Goal: Task Accomplishment & Management: Manage account settings

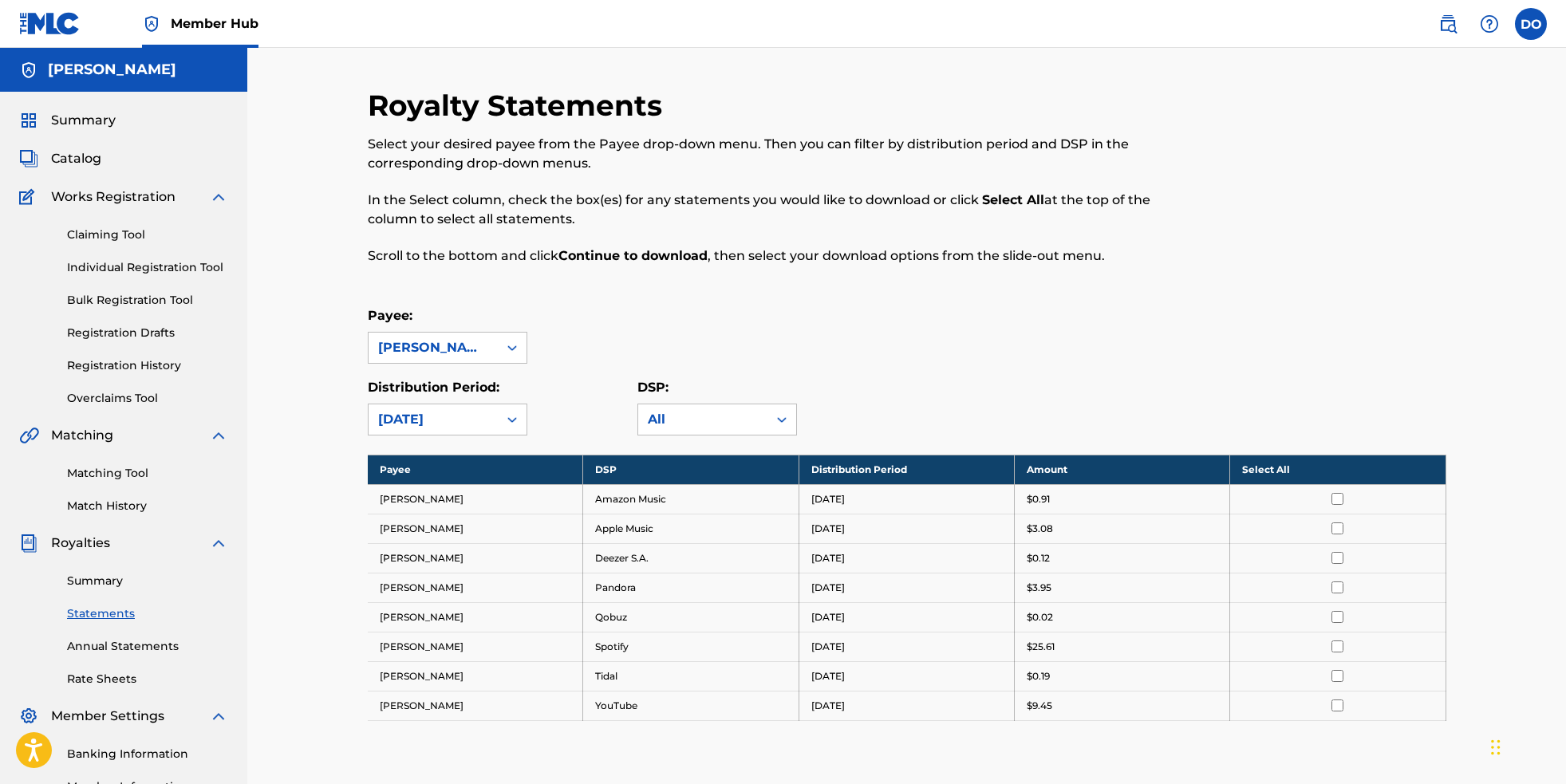
click at [1518, 34] on label at bounding box center [1530, 24] width 32 height 32
click at [1531, 24] on input "DO [PERSON_NAME] [EMAIL_ADDRESS][DOMAIN_NAME] Notification Preferences Profile …" at bounding box center [1531, 24] width 0 height 0
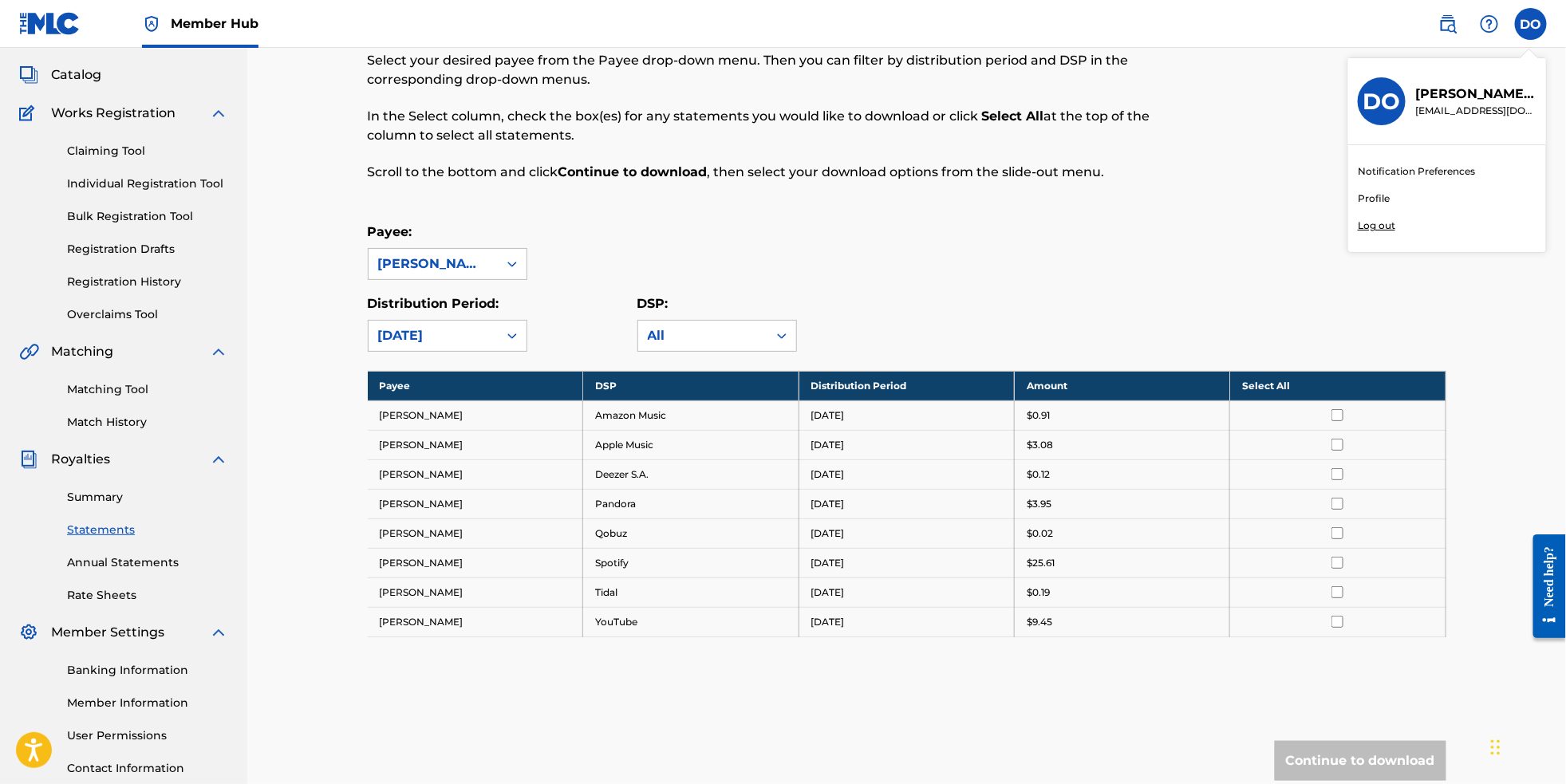
click at [1373, 233] on p "Log out" at bounding box center [1376, 226] width 38 height 15
click at [1531, 24] on input "DO [PERSON_NAME] [EMAIL_ADDRESS][DOMAIN_NAME] Notification Preferences Profile …" at bounding box center [1531, 24] width 0 height 0
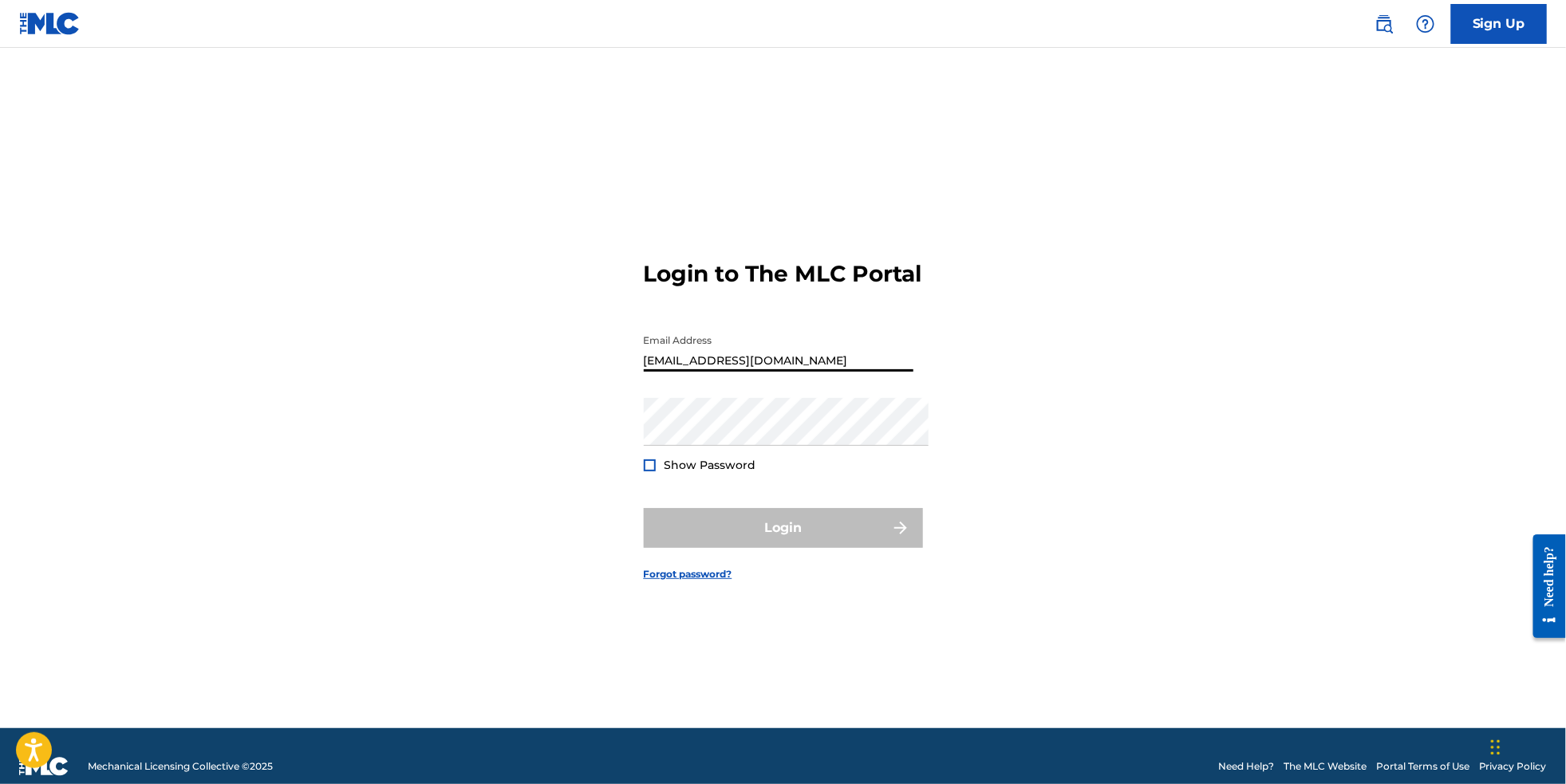
type input "[EMAIL_ADDRESS][DOMAIN_NAME]"
click at [783, 535] on button "Login" at bounding box center [783, 528] width 279 height 40
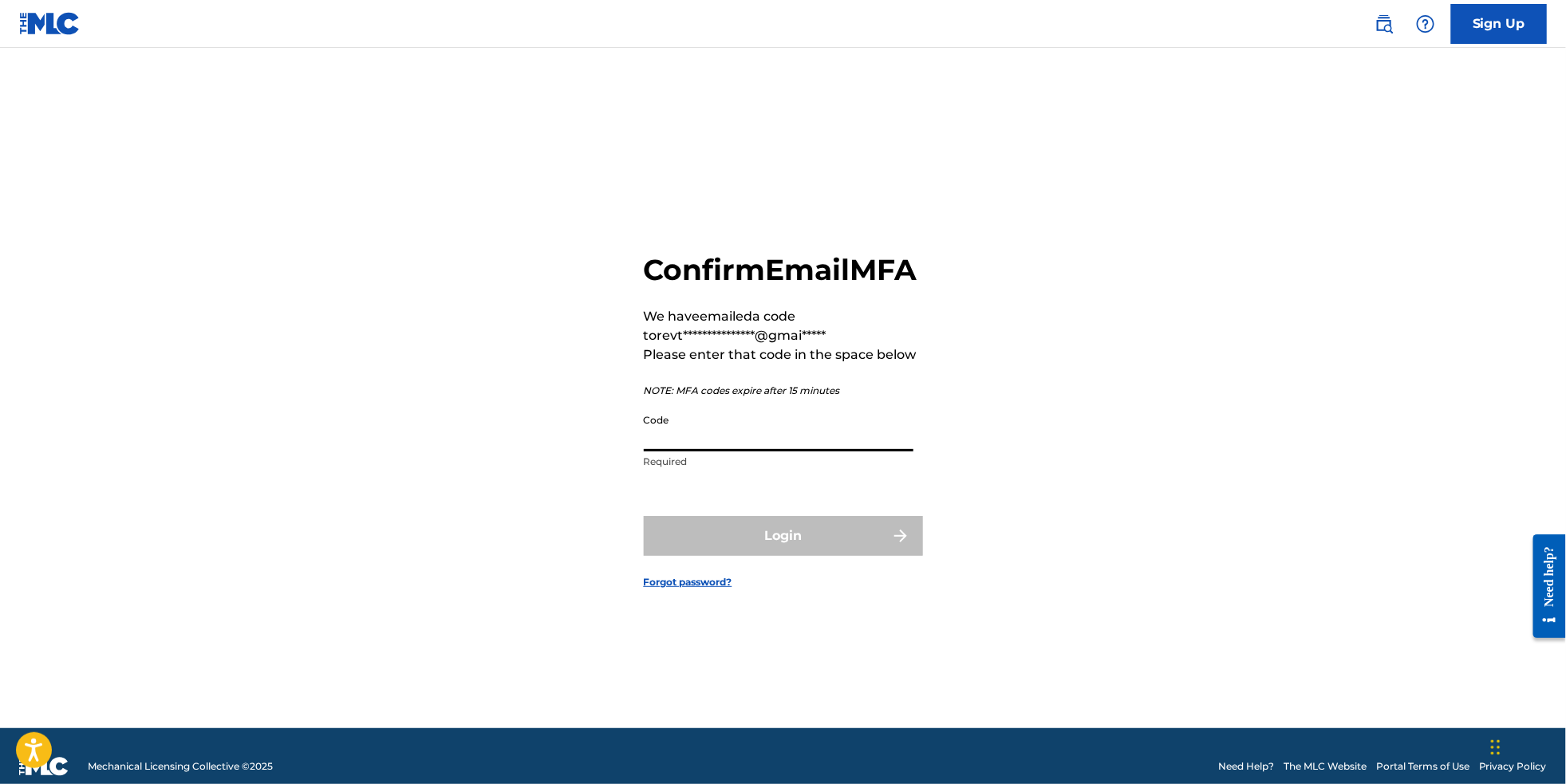
paste input "340018"
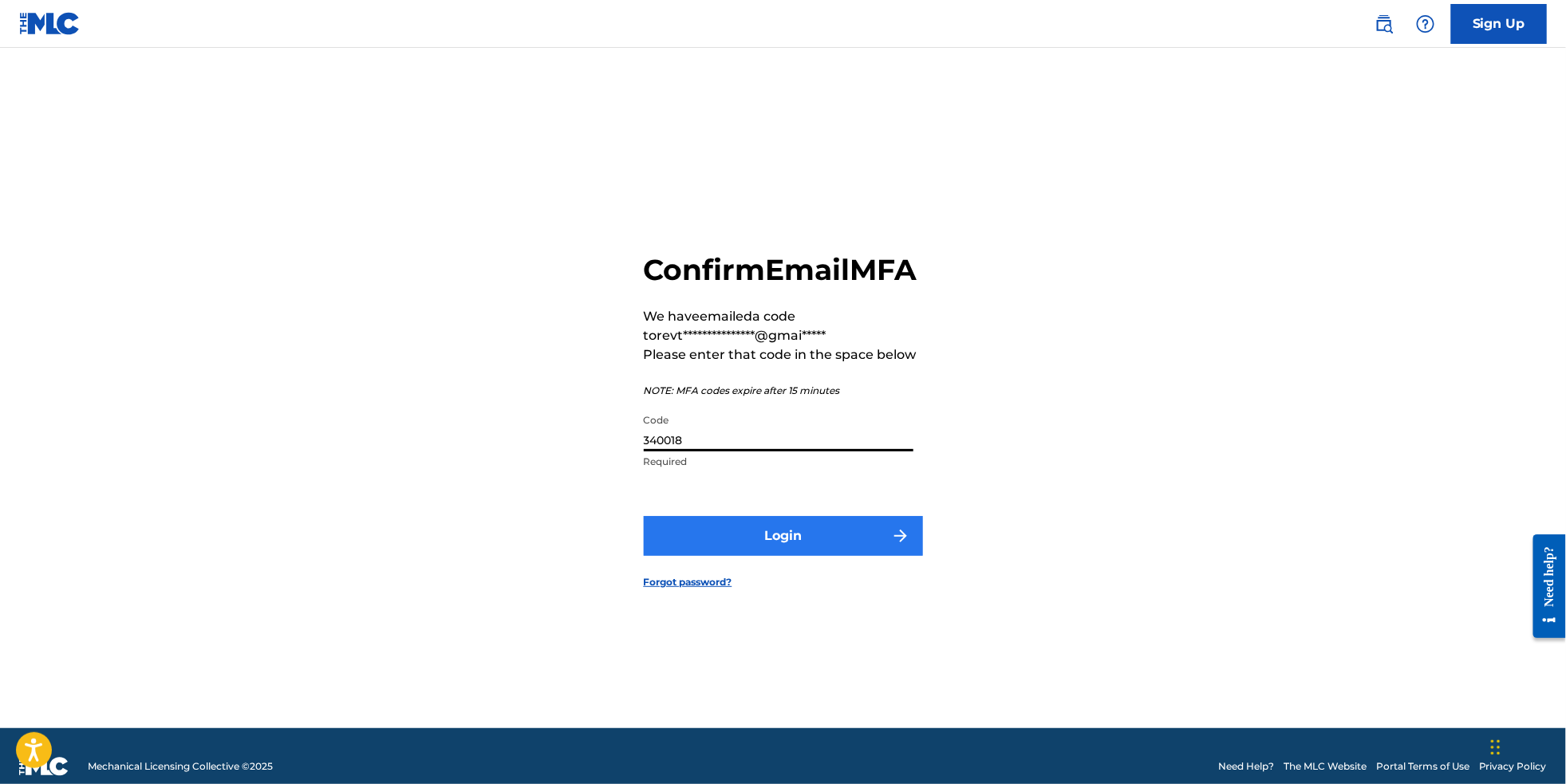
type input "340018"
click at [733, 541] on button "Login" at bounding box center [783, 536] width 279 height 40
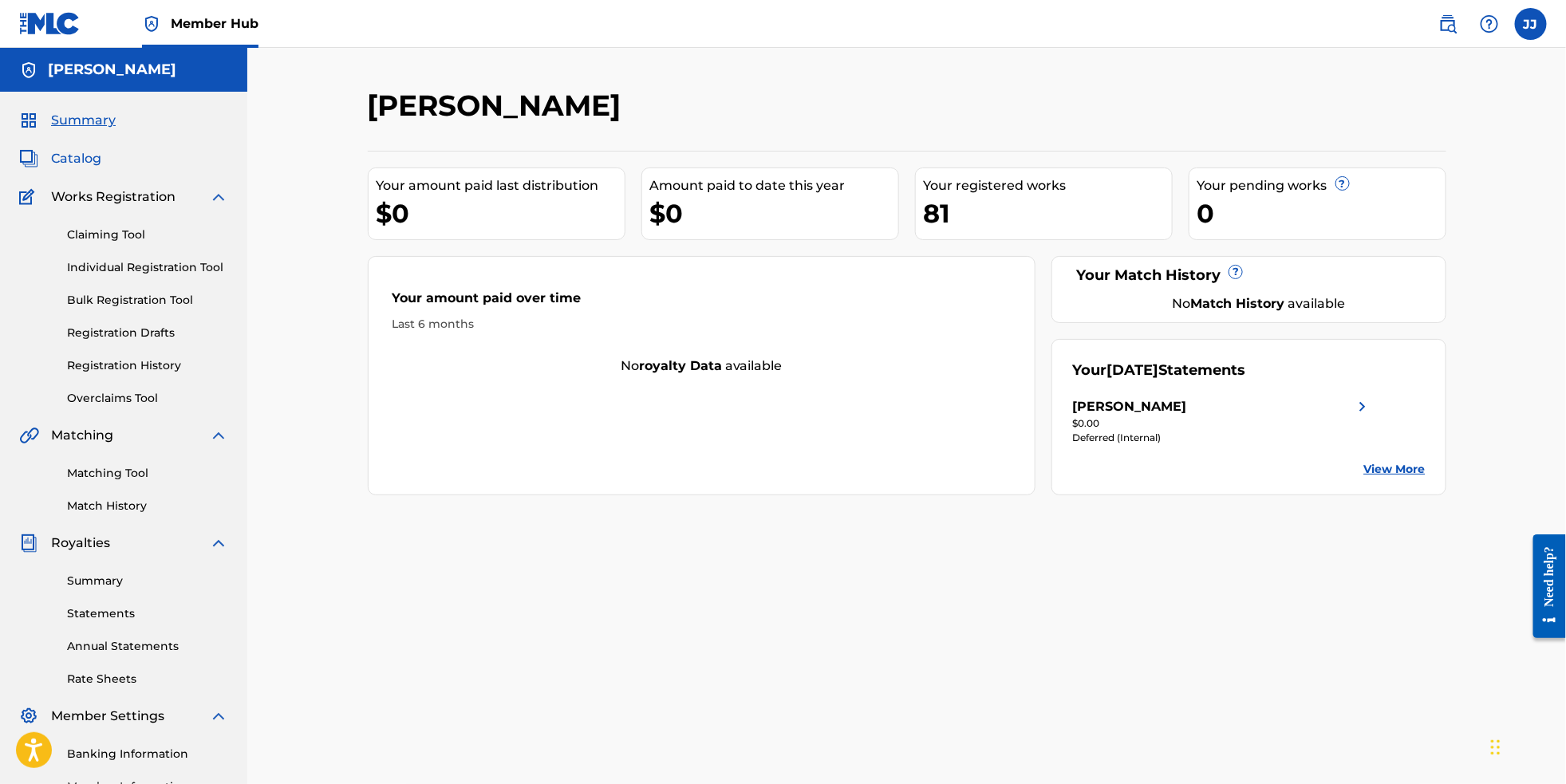
click at [88, 168] on span "Catalog" at bounding box center [76, 158] width 51 height 19
click at [118, 622] on link "Statements" at bounding box center [147, 613] width 161 height 17
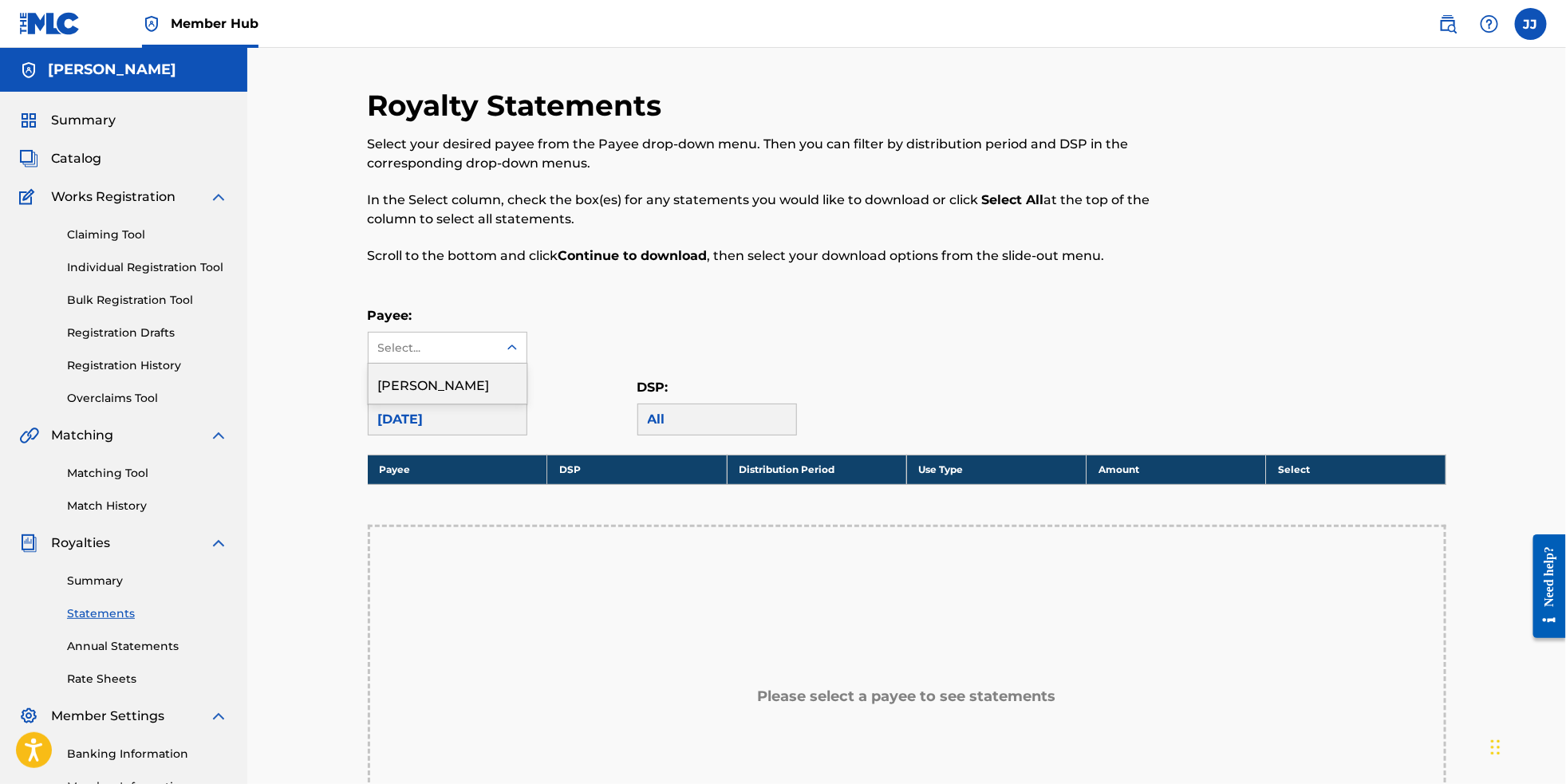
click at [504, 356] on icon at bounding box center [512, 348] width 16 height 16
click at [489, 403] on div "[PERSON_NAME]" at bounding box center [447, 383] width 158 height 40
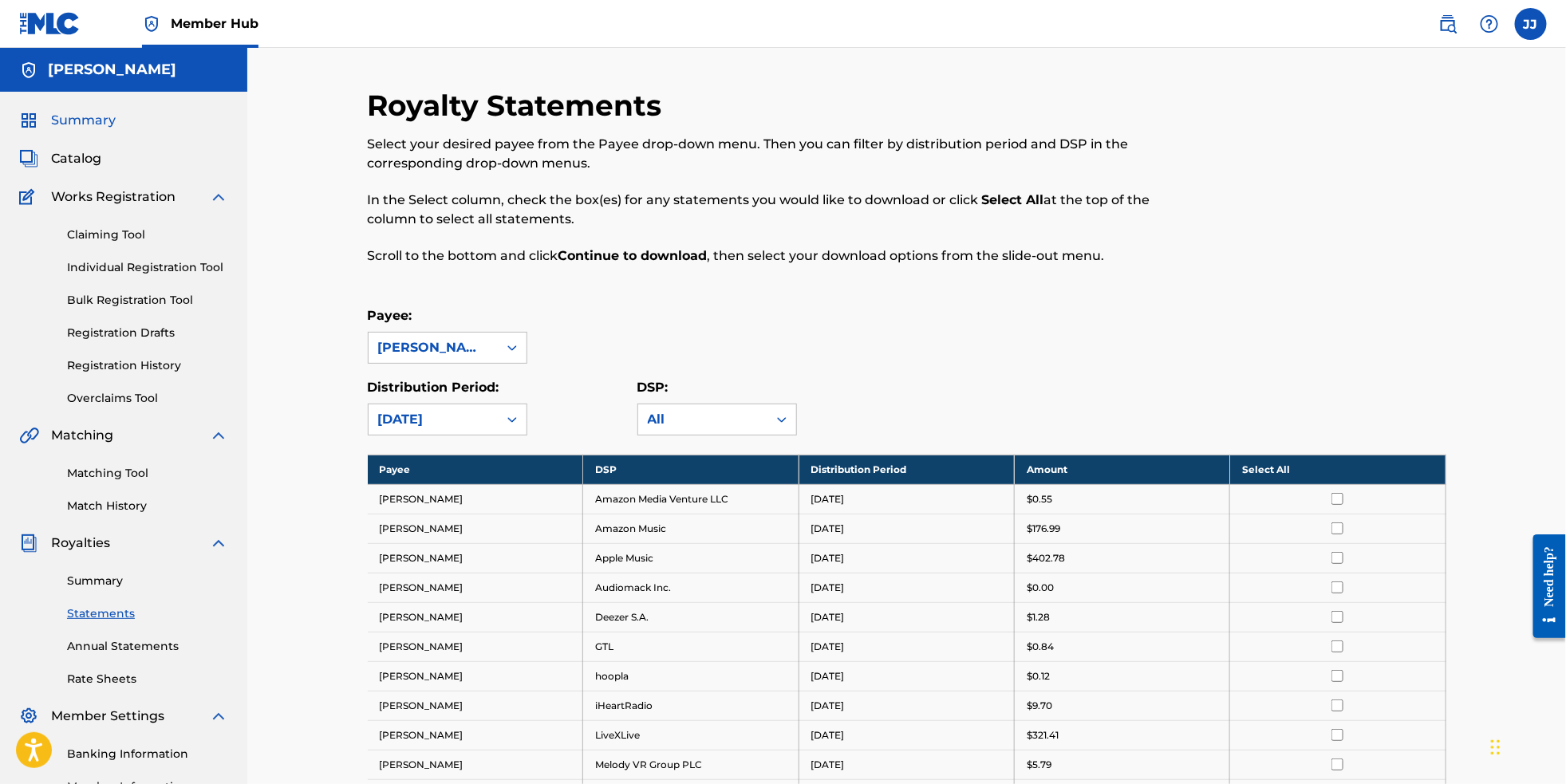
click at [96, 130] on span "Summary" at bounding box center [83, 120] width 65 height 19
